Goal: Complete application form

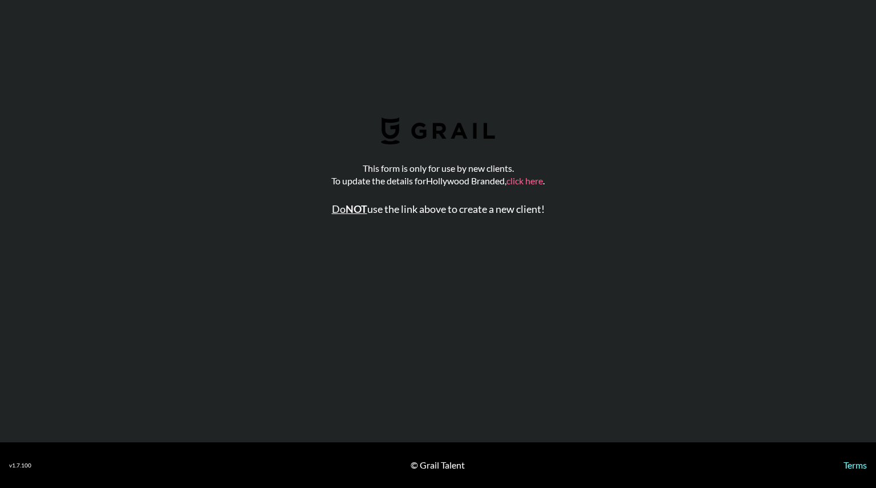
click at [525, 182] on link "click here" at bounding box center [525, 180] width 37 height 11
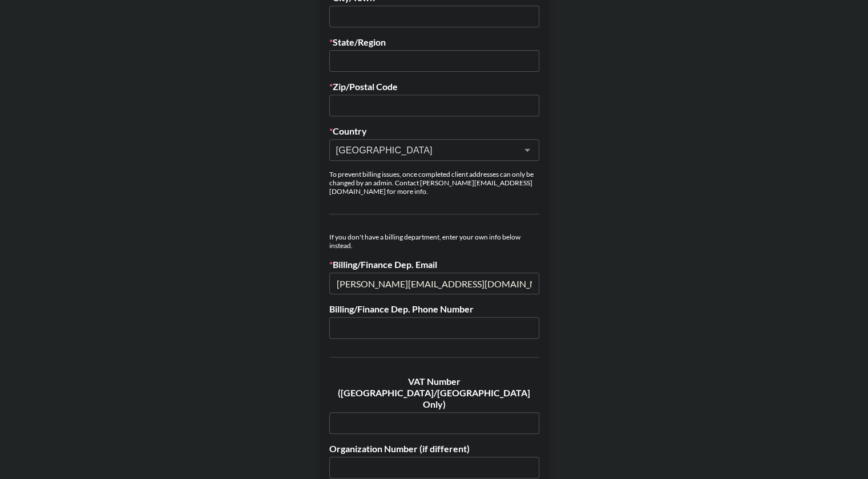
scroll to position [461, 0]
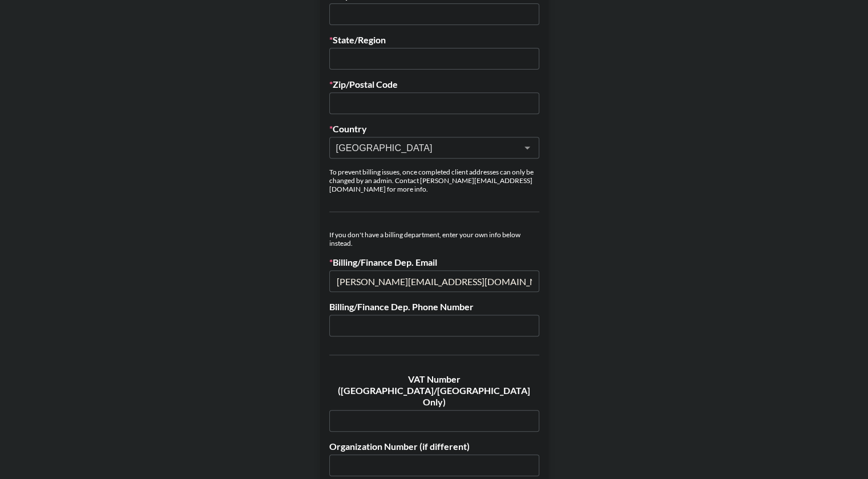
click at [361, 275] on input "[PERSON_NAME][EMAIL_ADDRESS][DOMAIN_NAME]" at bounding box center [434, 281] width 210 height 22
